Goal: Navigation & Orientation: Understand site structure

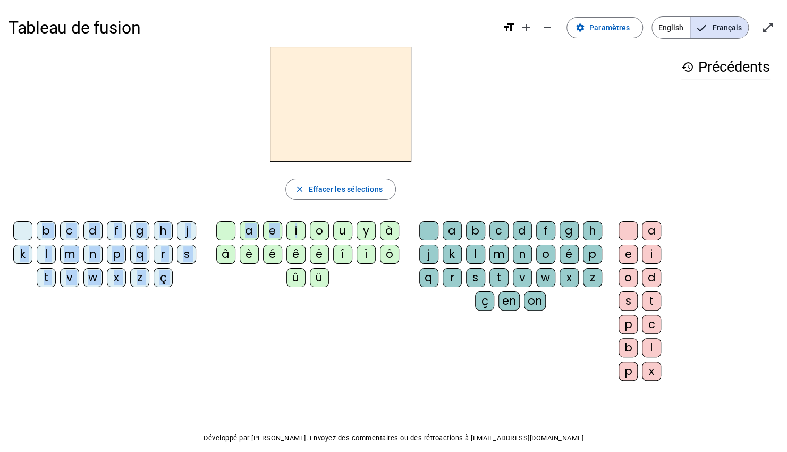
drag, startPoint x: 297, startPoint y: 228, endPoint x: 313, endPoint y: 133, distance: 96.0
click at [313, 133] on div "close [PERSON_NAME] les sélections b c d f g h j k l m n p q r s t v w x z ç a …" at bounding box center [341, 218] width 665 height 342
click at [221, 180] on div "close Effacer les sélections" at bounding box center [341, 189] width 665 height 21
